Goal: Complete application form: Complete application form

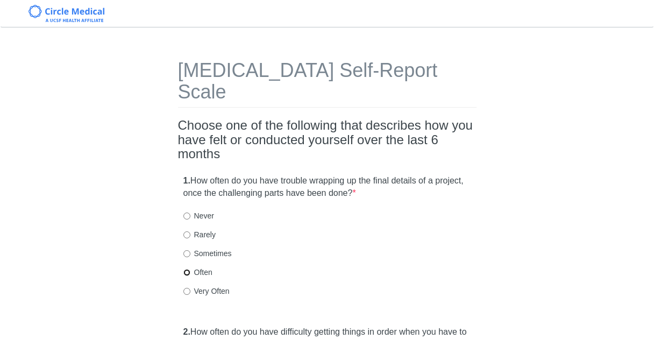
click at [188, 269] on input "Often" at bounding box center [186, 272] width 7 height 7
radio input "true"
click at [187, 288] on input "Very Often" at bounding box center [186, 291] width 7 height 7
radio input "true"
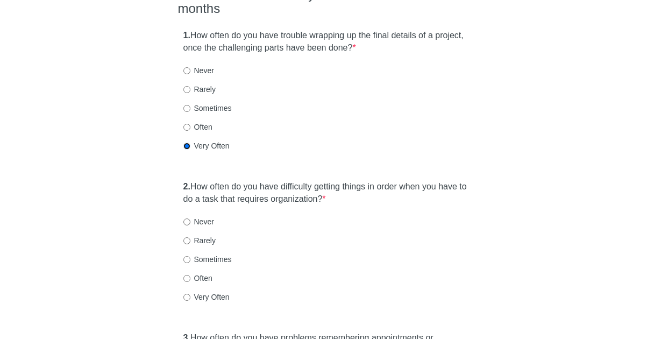
scroll to position [161, 0]
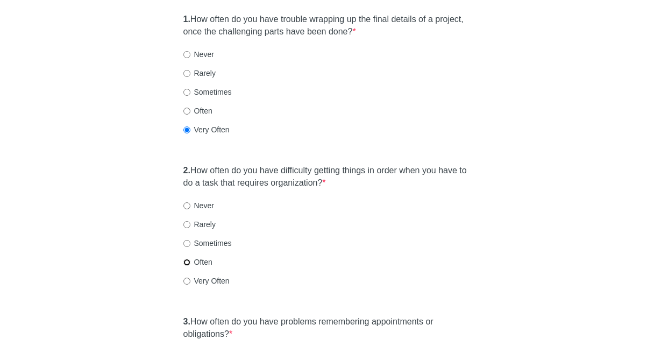
click at [186, 259] on input "Often" at bounding box center [186, 262] width 7 height 7
radio input "true"
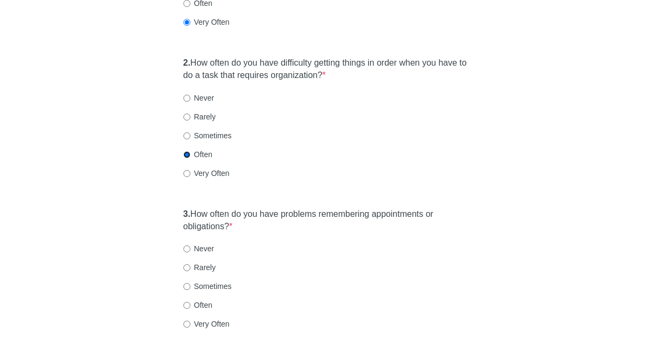
scroll to position [323, 0]
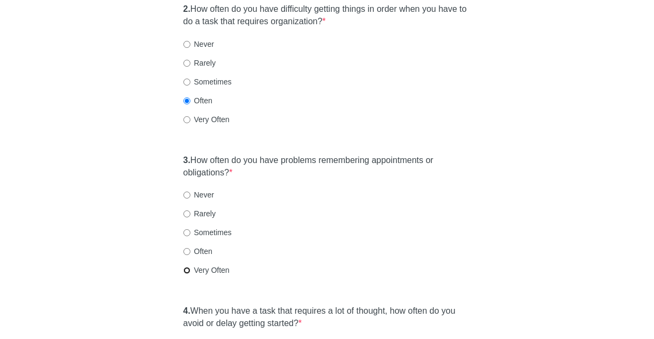
click at [188, 267] on input "Very Often" at bounding box center [186, 270] width 7 height 7
radio input "true"
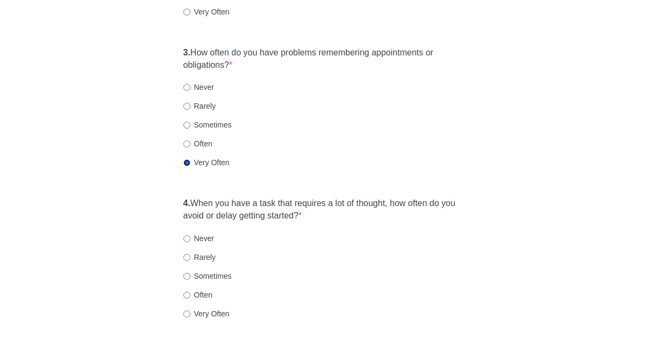
scroll to position [484, 0]
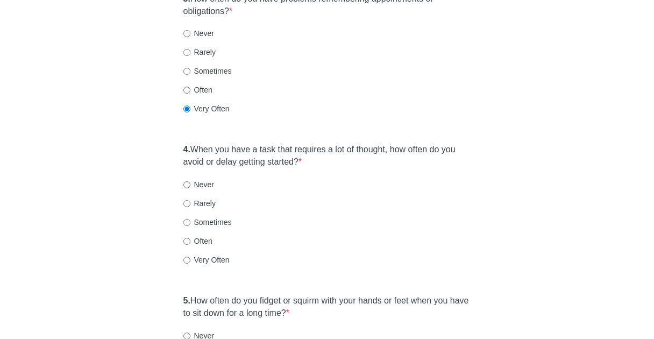
click at [225, 254] on label "Very Often" at bounding box center [206, 259] width 46 height 11
click at [190, 257] on input "Very Often" at bounding box center [186, 260] width 7 height 7
radio input "true"
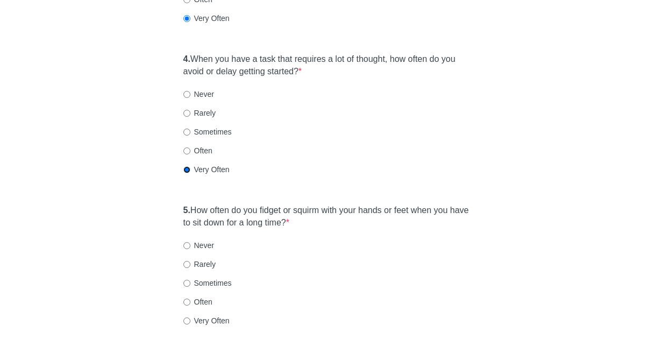
scroll to position [592, 0]
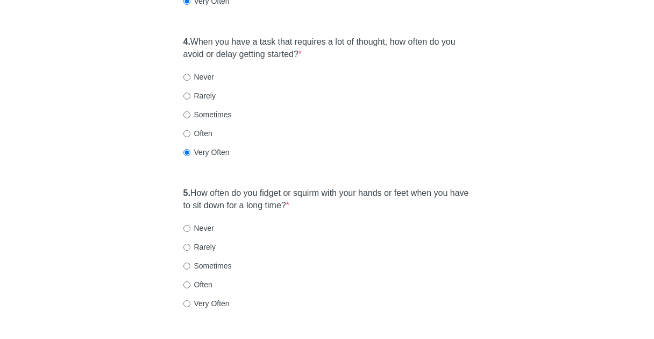
click at [204, 298] on label "Very Often" at bounding box center [206, 303] width 46 height 11
click at [190, 300] on input "Very Often" at bounding box center [186, 303] width 7 height 7
radio input "true"
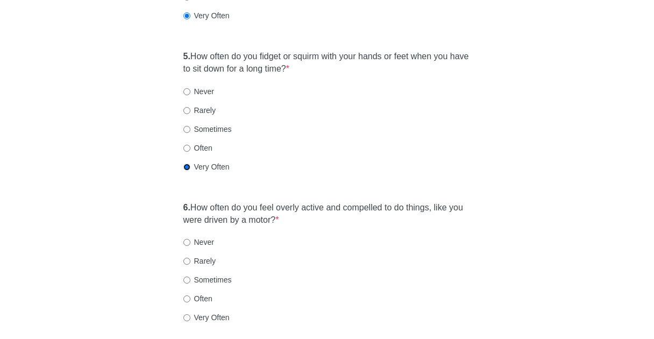
scroll to position [753, 0]
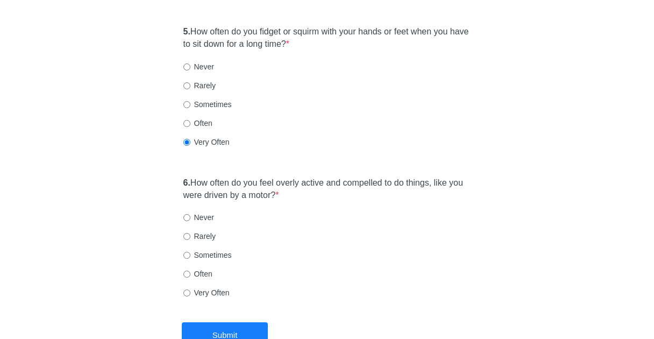
click at [202, 287] on label "Very Often" at bounding box center [206, 292] width 46 height 11
click at [190, 289] on input "Very Often" at bounding box center [186, 292] width 7 height 7
radio input "true"
click at [205, 268] on label "Often" at bounding box center [197, 273] width 29 height 11
click at [190, 271] on input "Often" at bounding box center [186, 274] width 7 height 7
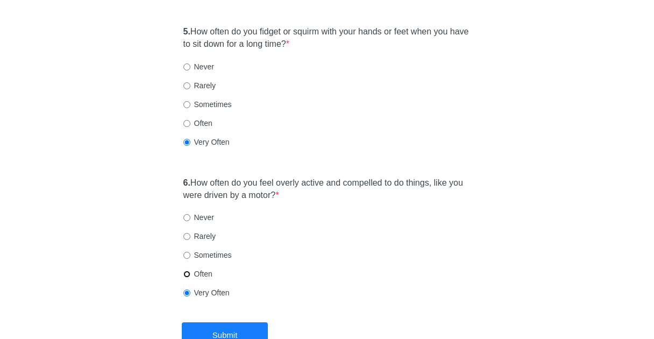
radio input "true"
click at [232, 322] on button "Submit" at bounding box center [225, 334] width 86 height 25
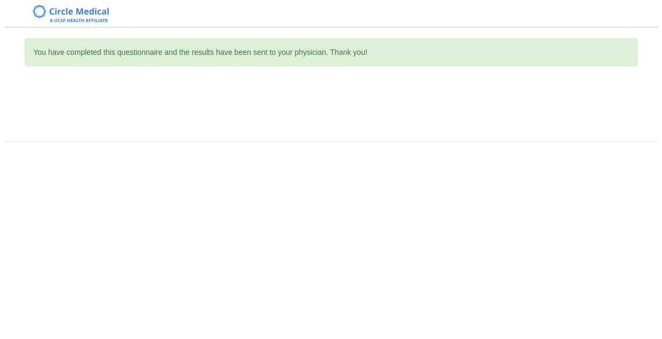
scroll to position [0, 0]
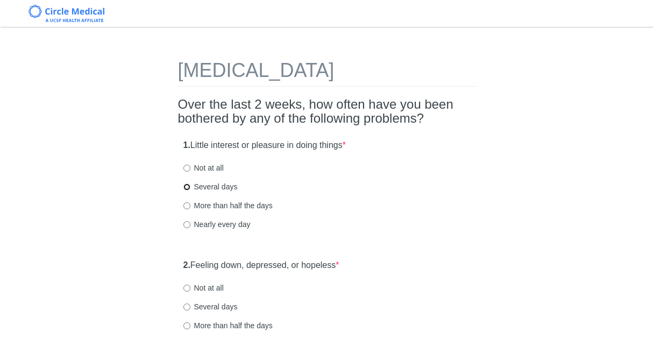
click at [185, 189] on input "Several days" at bounding box center [186, 186] width 7 height 7
radio input "true"
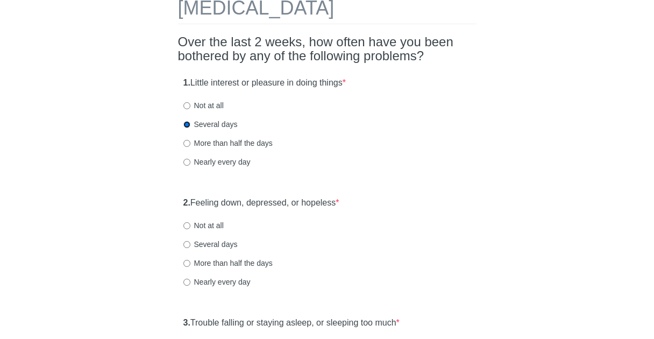
scroll to position [108, 0]
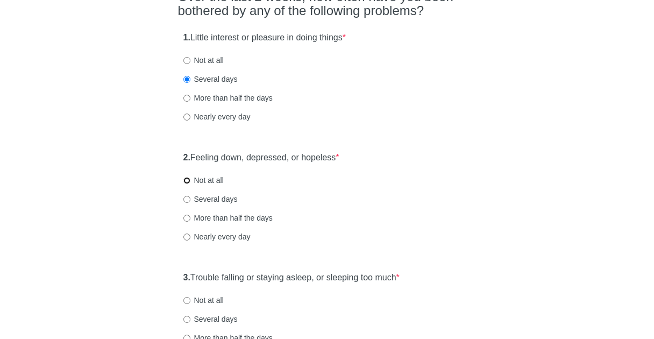
click at [187, 179] on input "Not at all" at bounding box center [186, 180] width 7 height 7
radio input "true"
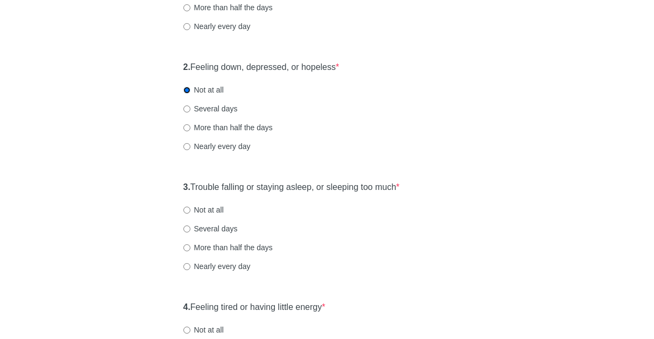
scroll to position [215, 0]
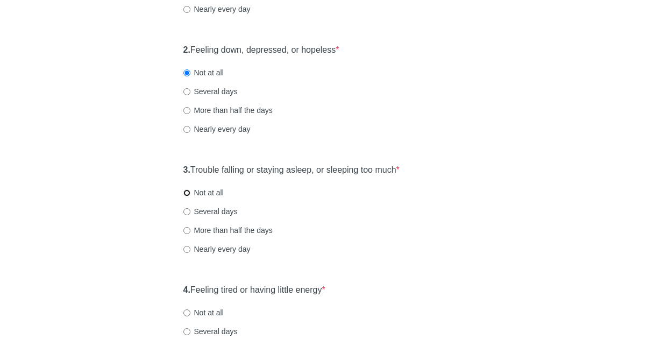
click at [186, 194] on input "Not at all" at bounding box center [186, 192] width 7 height 7
radio input "true"
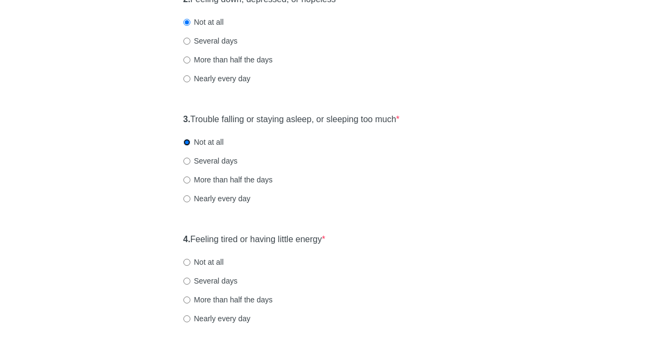
scroll to position [323, 0]
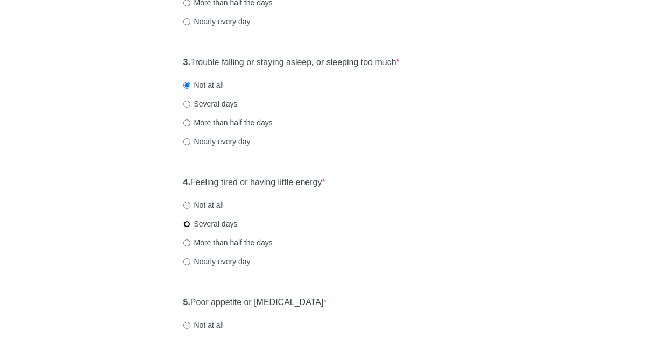
click at [187, 222] on input "Several days" at bounding box center [186, 224] width 7 height 7
radio input "true"
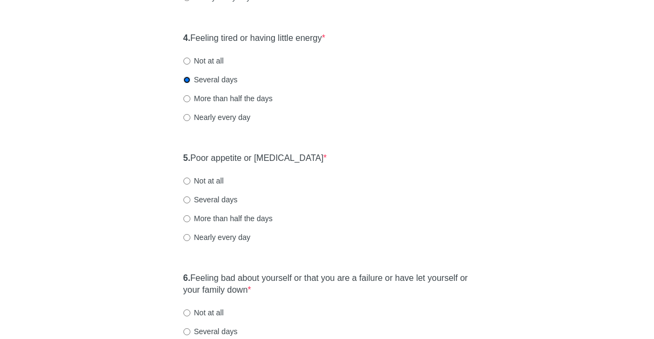
scroll to position [484, 0]
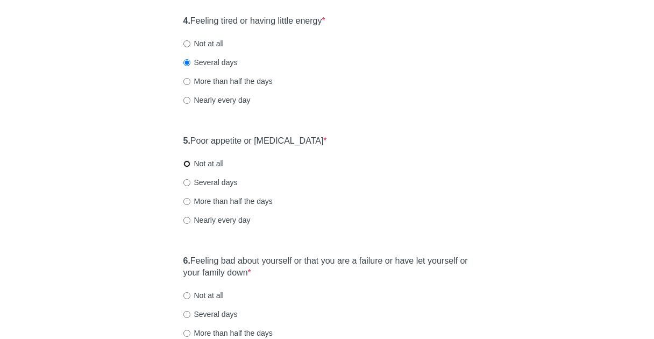
click at [187, 162] on input "Not at all" at bounding box center [186, 163] width 7 height 7
radio input "true"
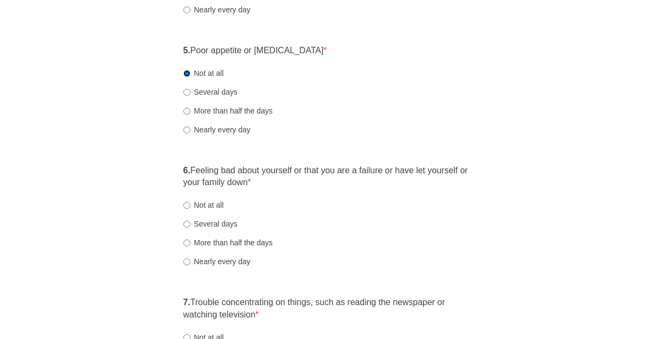
scroll to position [592, 0]
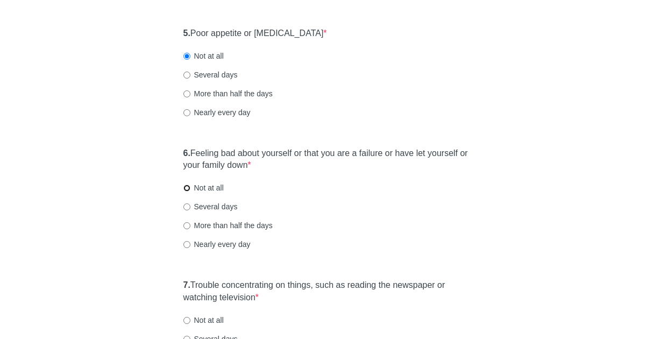
click at [188, 190] on input "Not at all" at bounding box center [186, 188] width 7 height 7
radio input "true"
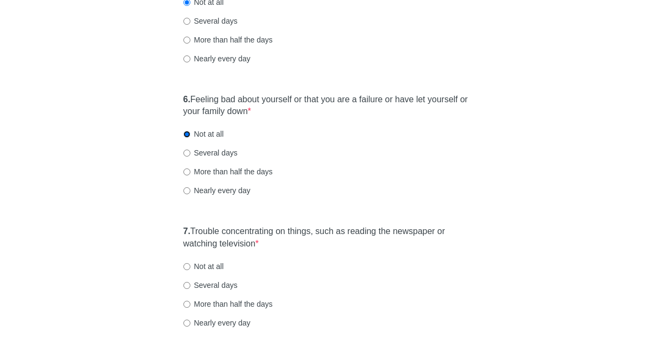
scroll to position [699, 0]
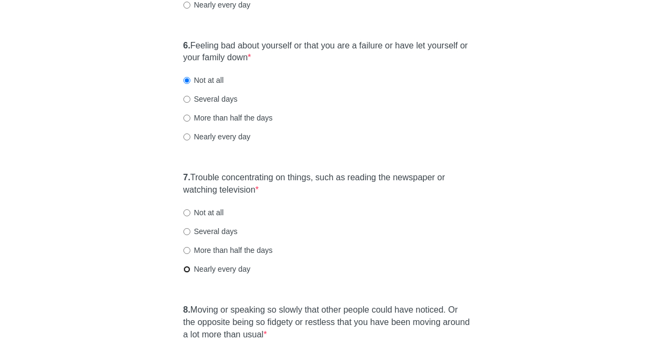
click at [186, 267] on input "Nearly every day" at bounding box center [186, 269] width 7 height 7
radio input "true"
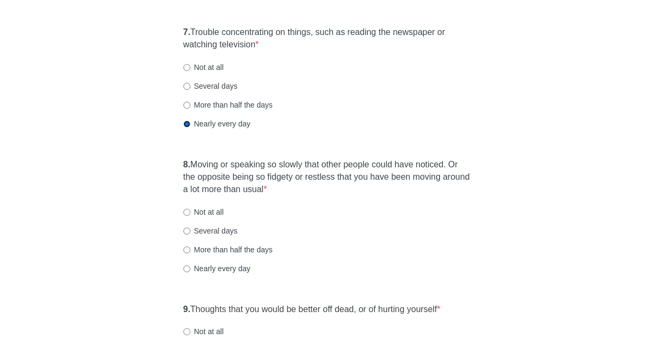
scroll to position [861, 0]
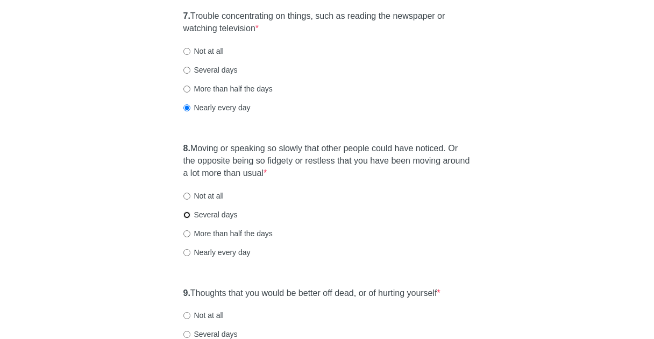
click at [186, 215] on input "Several days" at bounding box center [186, 214] width 7 height 7
radio input "true"
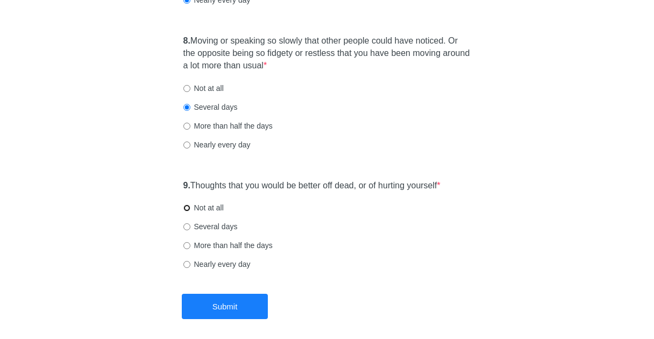
click at [186, 209] on input "Not at all" at bounding box center [186, 207] width 7 height 7
radio input "true"
click at [224, 313] on button "Submit" at bounding box center [225, 306] width 86 height 25
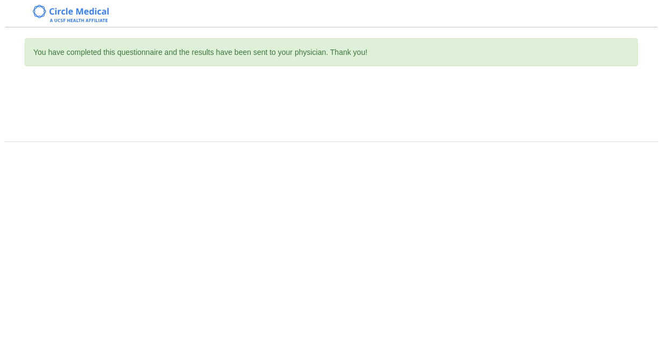
scroll to position [0, 0]
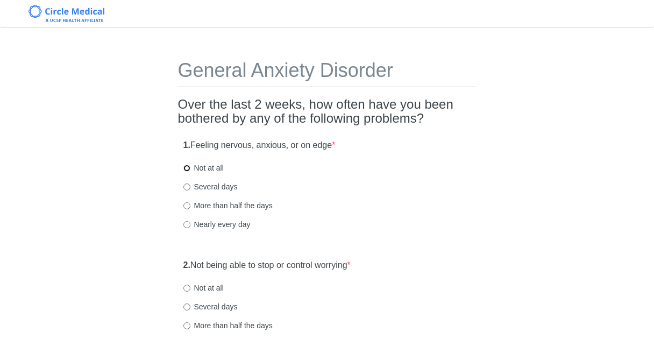
click at [186, 168] on input "Not at all" at bounding box center [186, 168] width 7 height 7
radio input "true"
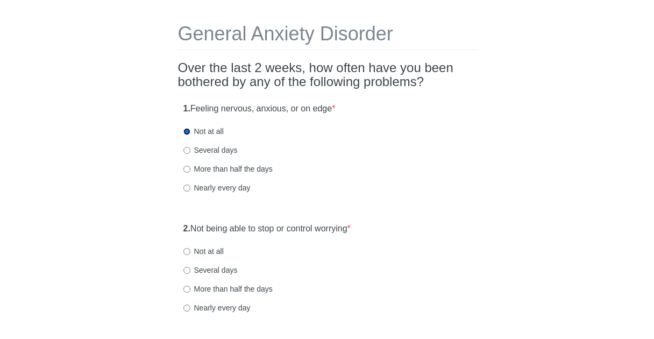
scroll to position [54, 0]
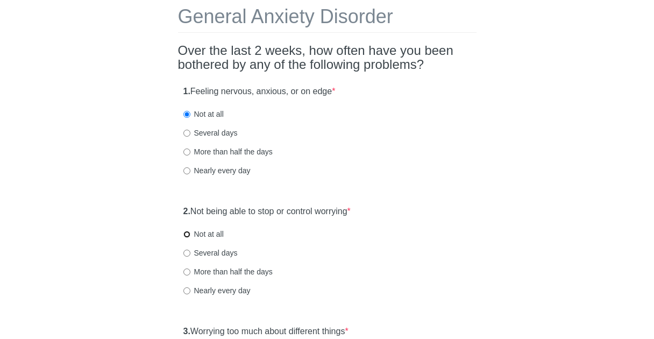
click at [186, 234] on input "Not at all" at bounding box center [186, 234] width 7 height 7
radio input "true"
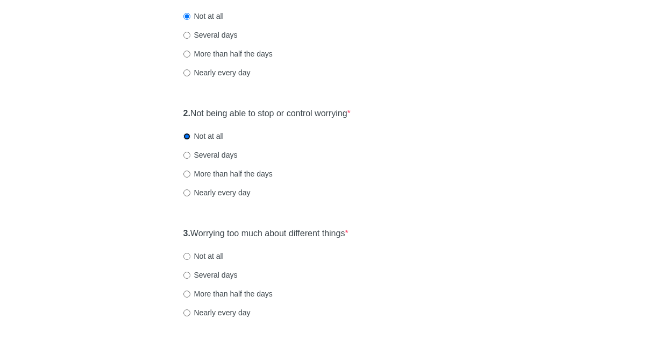
scroll to position [161, 0]
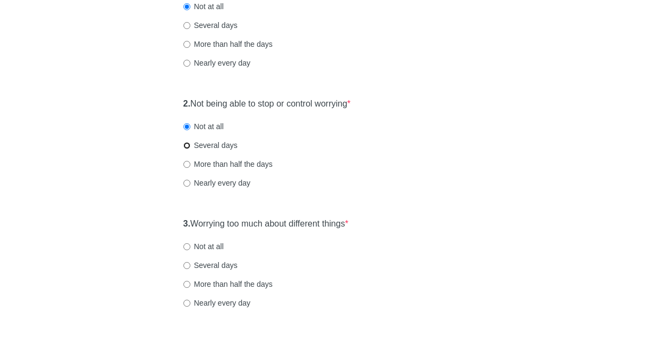
click at [187, 143] on input "Several days" at bounding box center [186, 145] width 7 height 7
radio input "true"
click at [186, 246] on input "Not at all" at bounding box center [186, 246] width 7 height 7
radio input "true"
click at [185, 266] on input "Several days" at bounding box center [186, 265] width 7 height 7
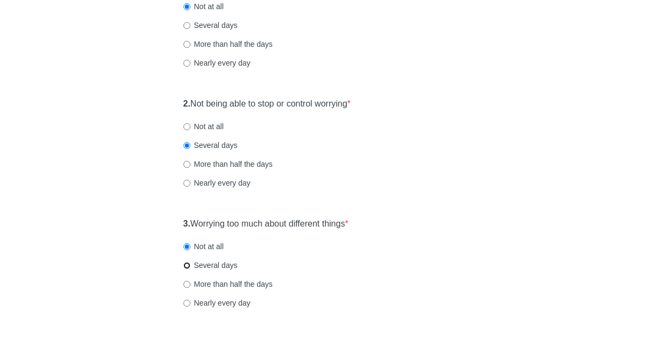
radio input "true"
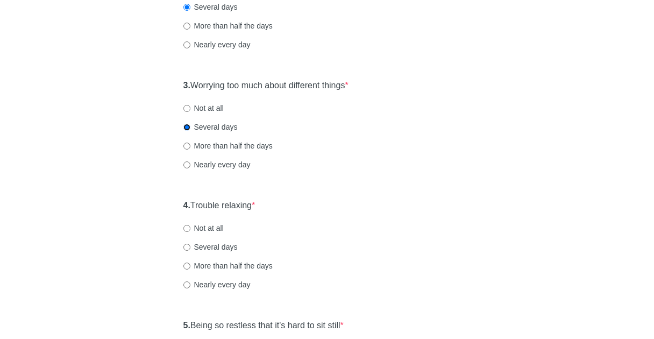
scroll to position [323, 0]
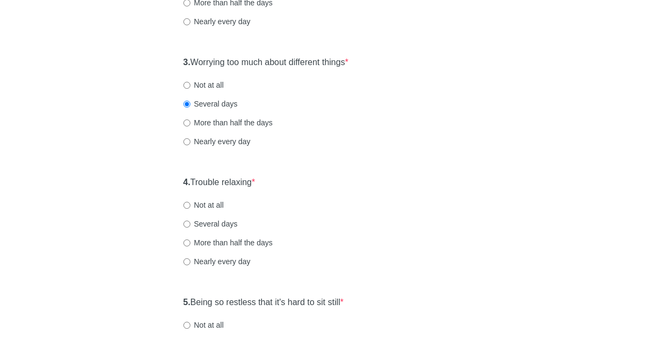
click at [187, 228] on label "Several days" at bounding box center [210, 223] width 54 height 11
click at [187, 228] on input "Several days" at bounding box center [186, 224] width 7 height 7
radio input "true"
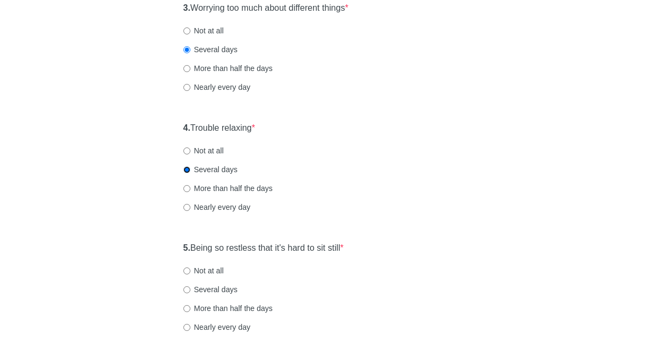
scroll to position [430, 0]
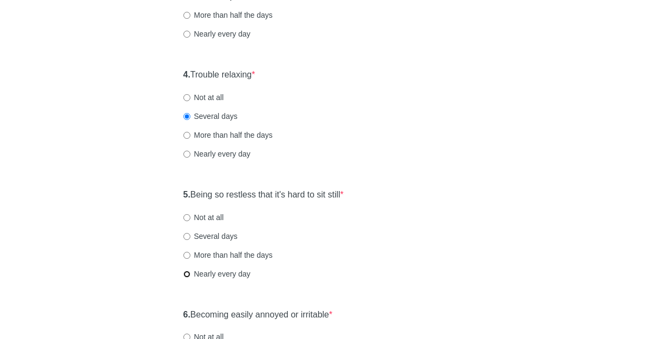
click at [188, 272] on input "Nearly every day" at bounding box center [186, 274] width 7 height 7
radio input "true"
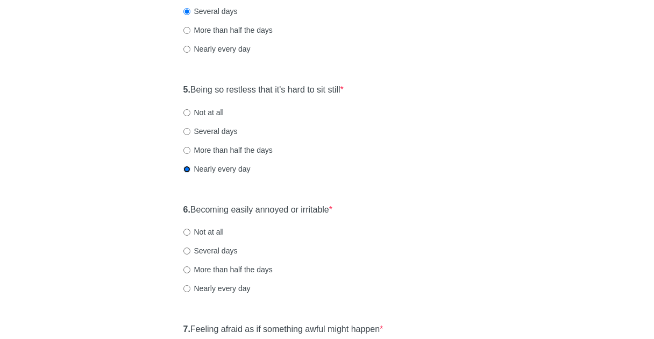
scroll to position [538, 0]
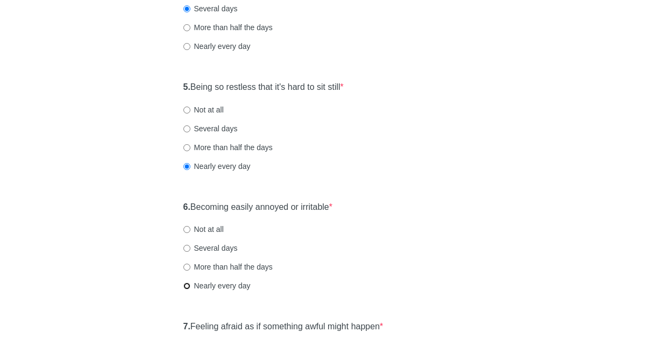
click at [187, 284] on input "Nearly every day" at bounding box center [186, 285] width 7 height 7
radio input "true"
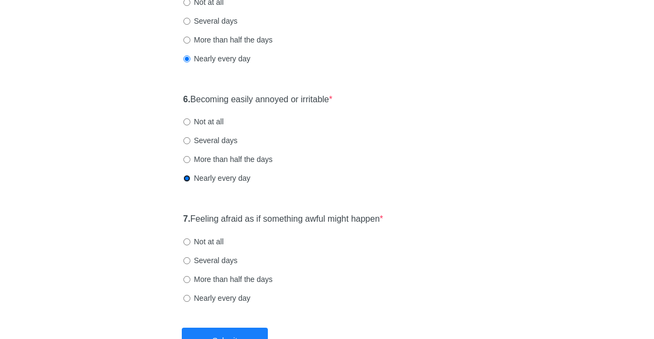
scroll to position [699, 0]
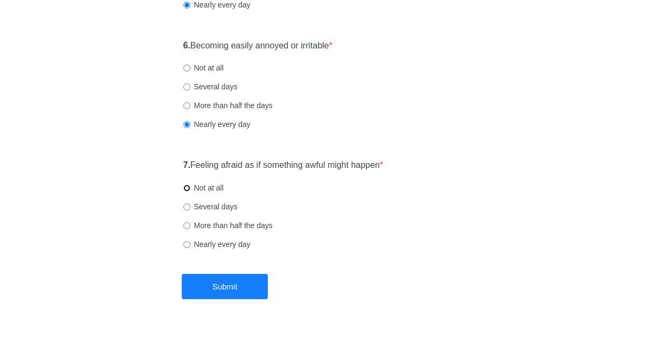
click at [187, 188] on input "Not at all" at bounding box center [186, 188] width 7 height 7
radio input "true"
click at [243, 281] on button "Submit" at bounding box center [225, 286] width 86 height 25
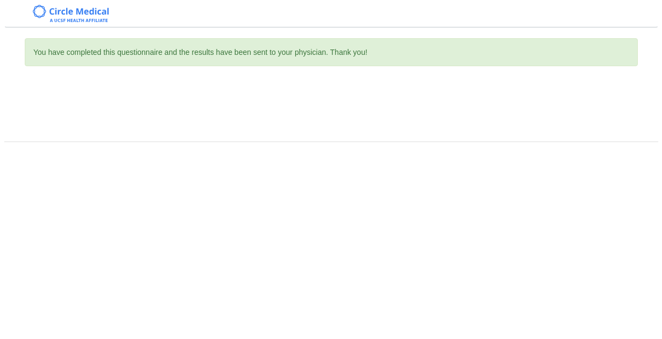
scroll to position [0, 0]
